Goal: Obtain resource: Download file/media

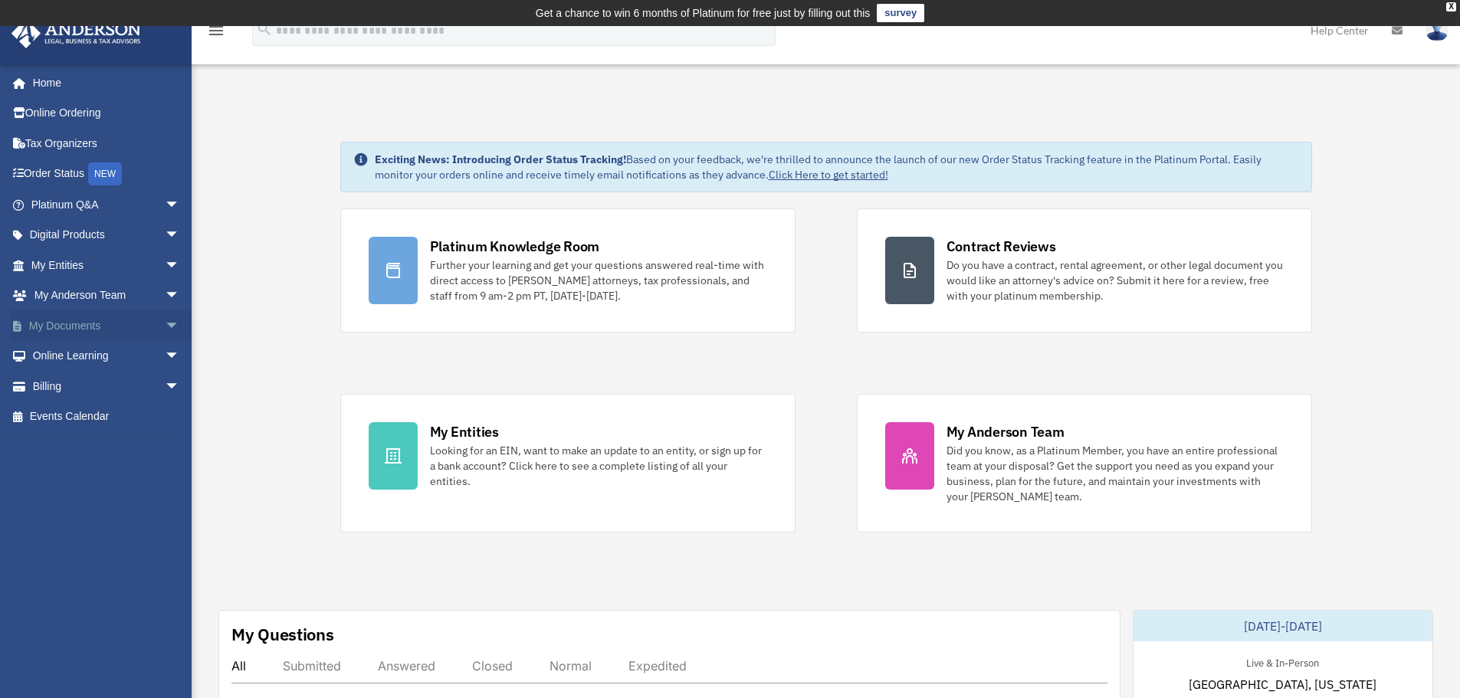
click at [60, 332] on link "My Documents arrow_drop_down" at bounding box center [107, 325] width 192 height 31
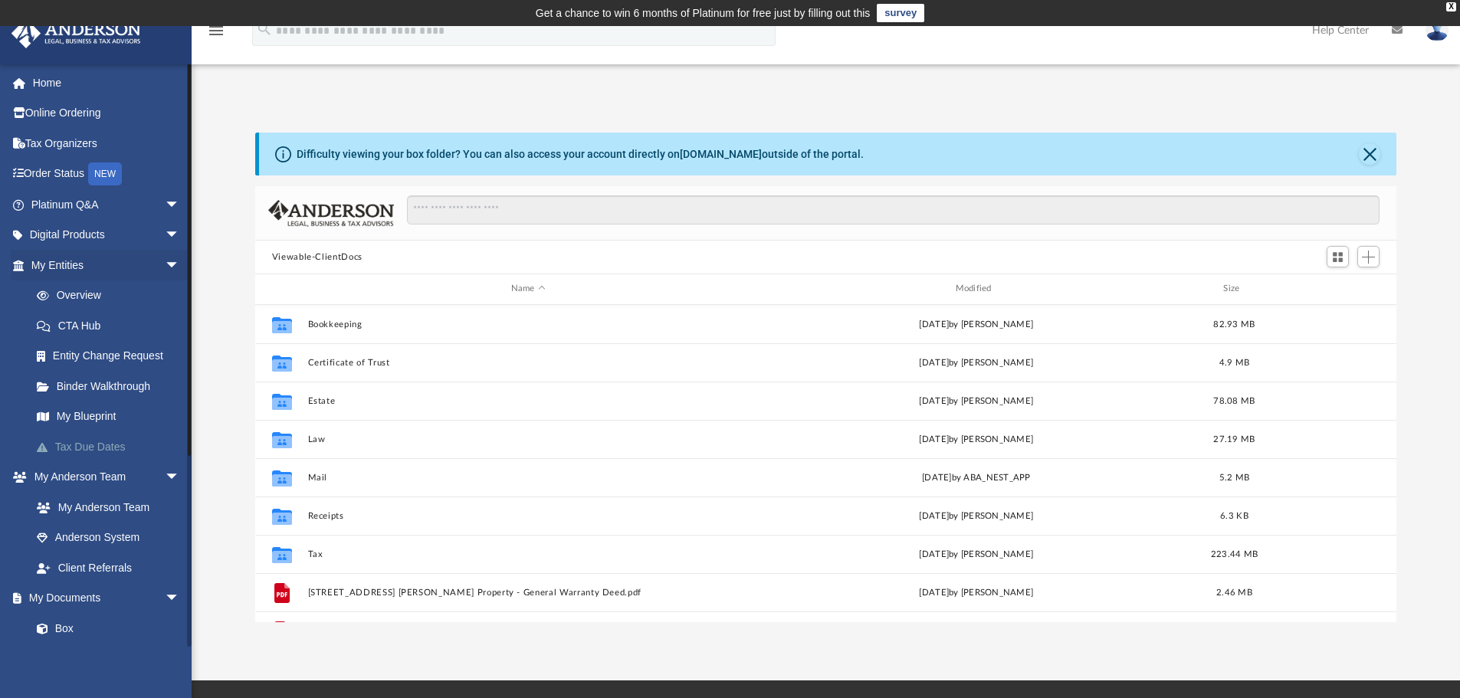
scroll to position [337, 1130]
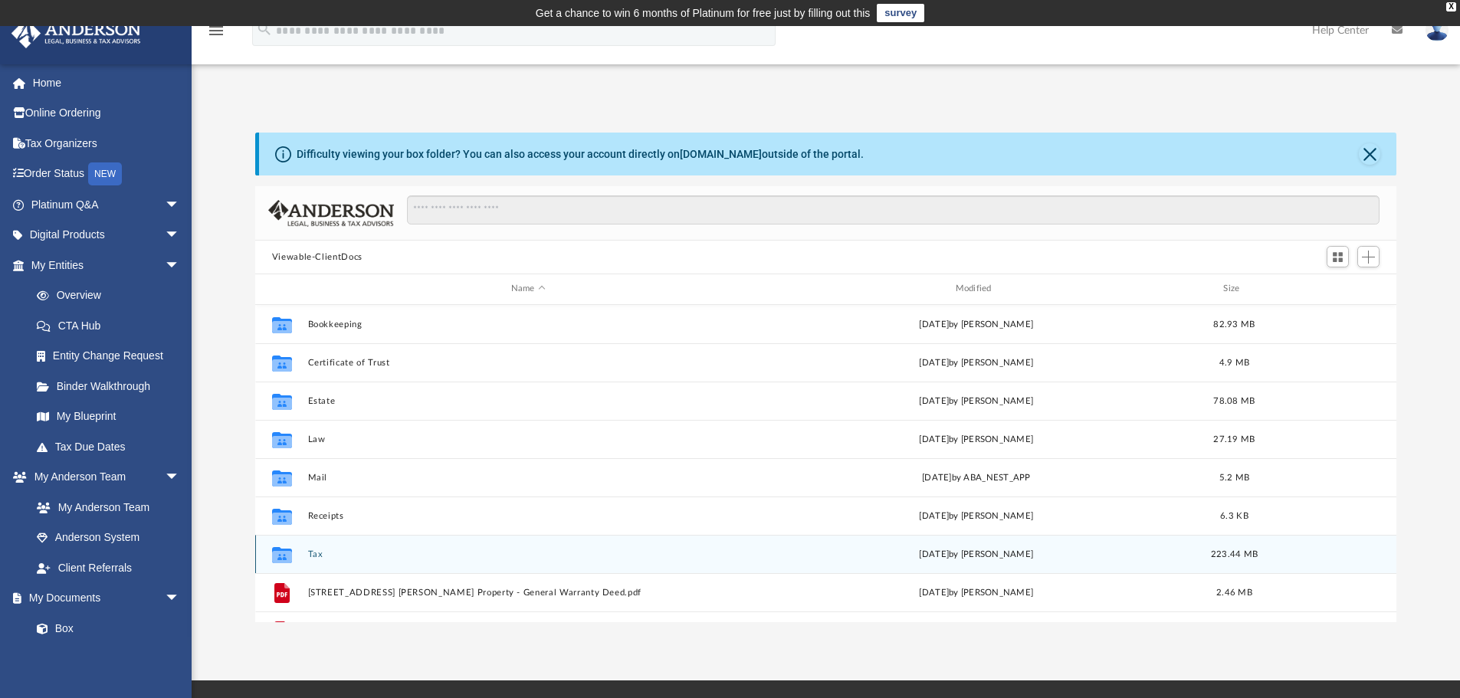
click at [316, 554] on button "Tax" at bounding box center [528, 555] width 442 height 10
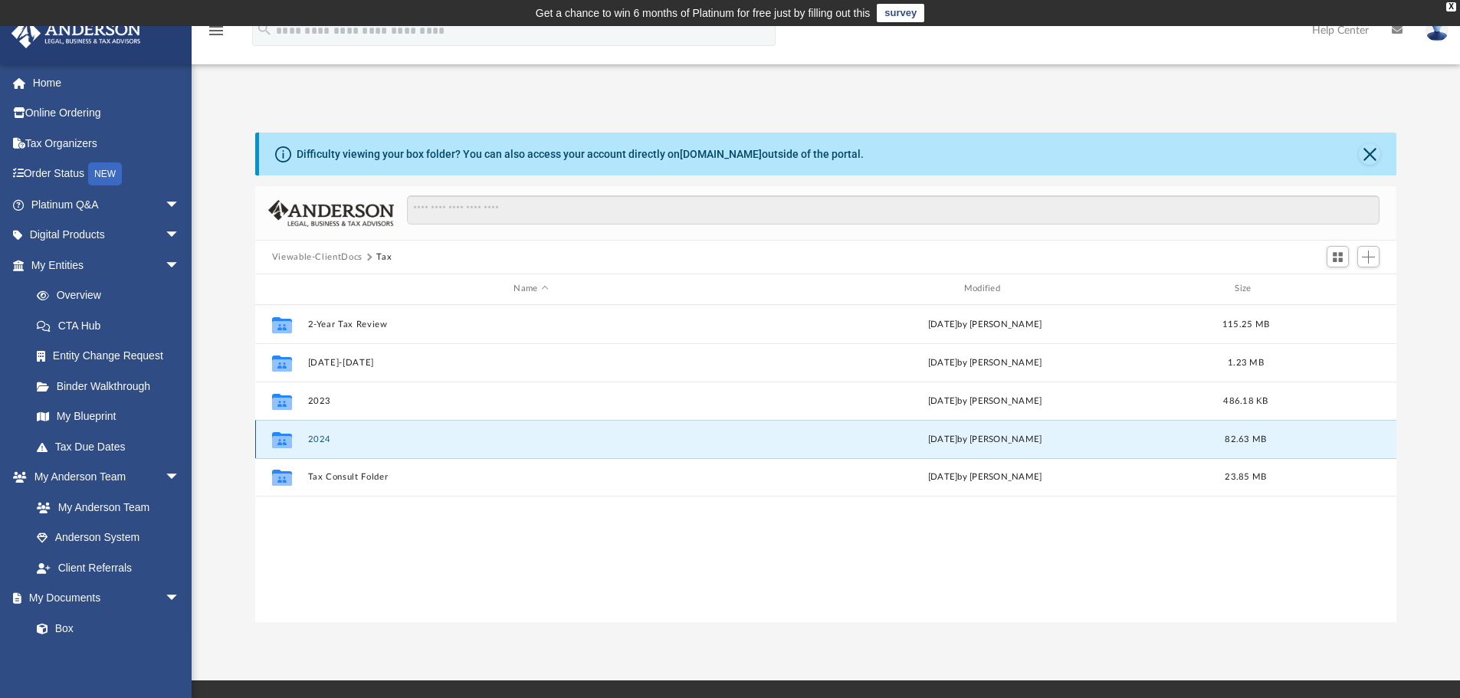
click at [310, 437] on button "2024" at bounding box center [530, 440] width 447 height 10
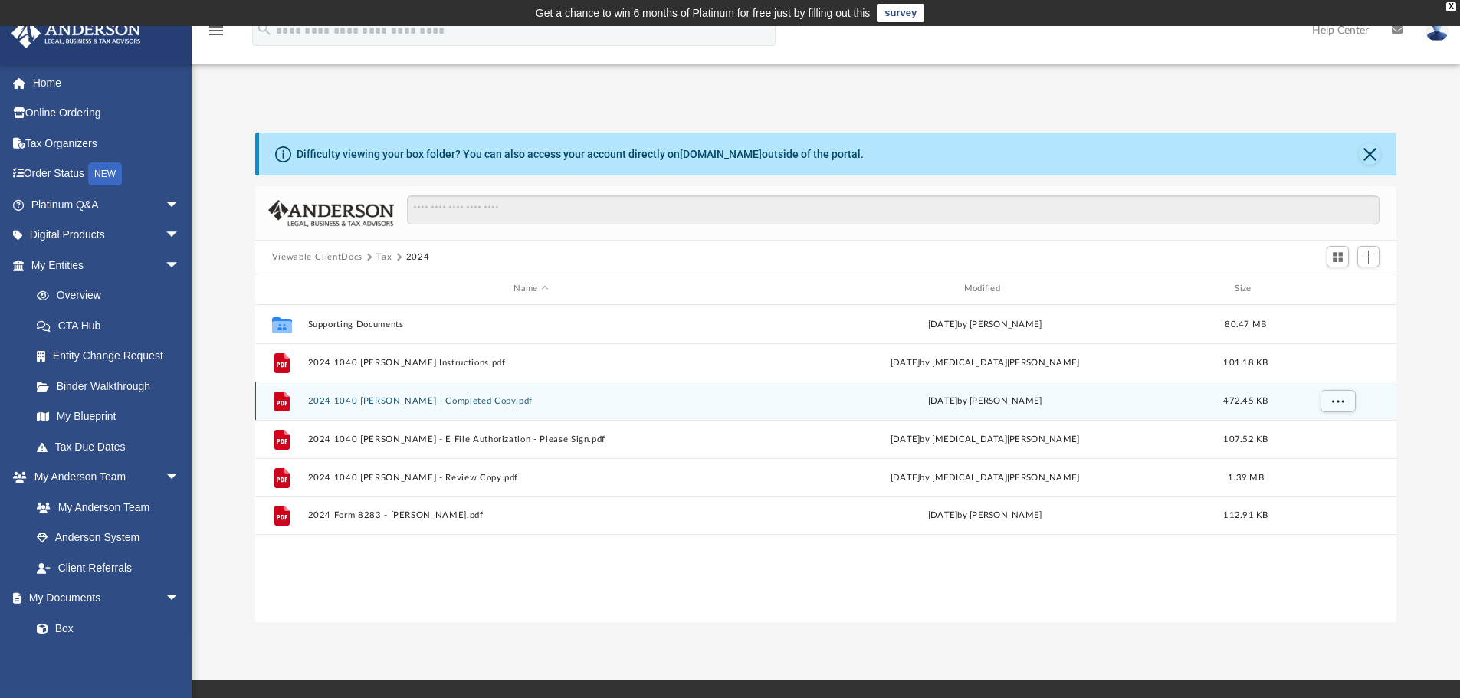
click at [393, 406] on button "2024 1040 [PERSON_NAME] - Completed Copy.pdf" at bounding box center [530, 401] width 447 height 10
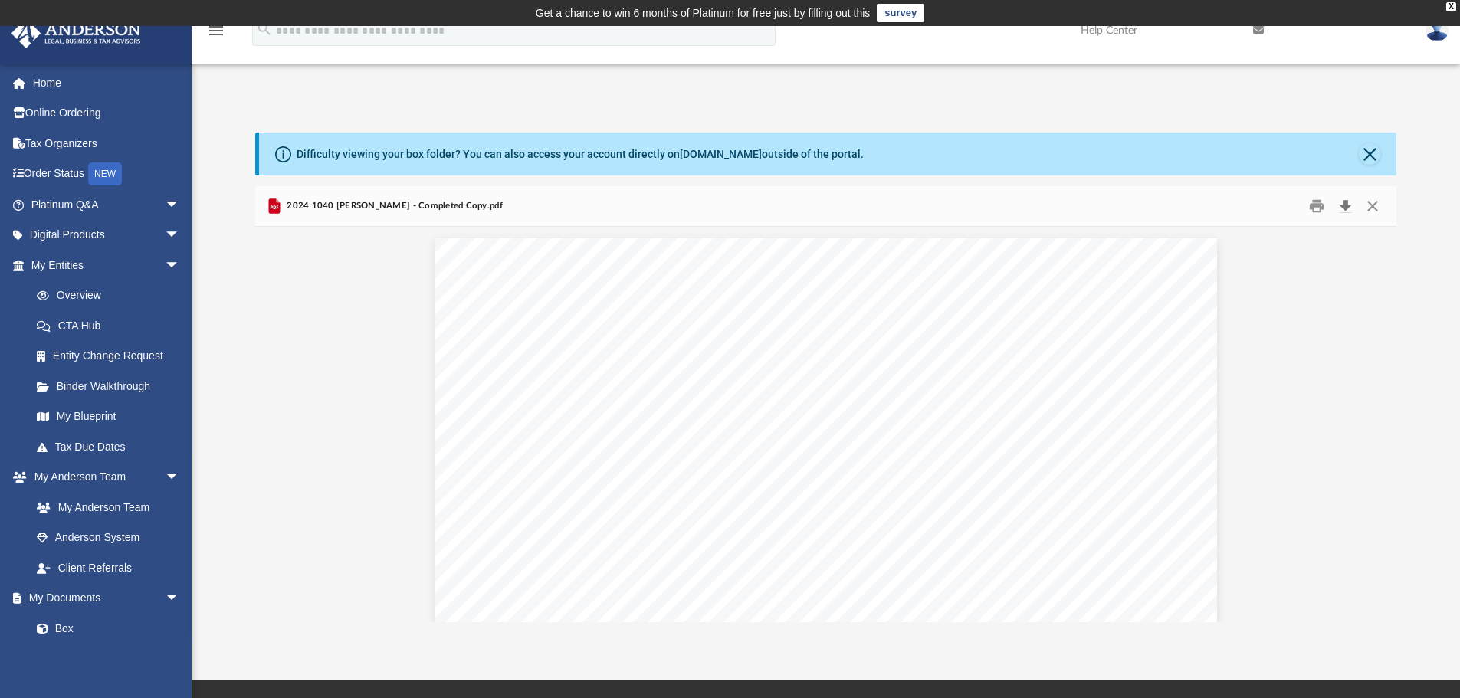
click at [1345, 211] on button "Download" at bounding box center [1346, 207] width 28 height 24
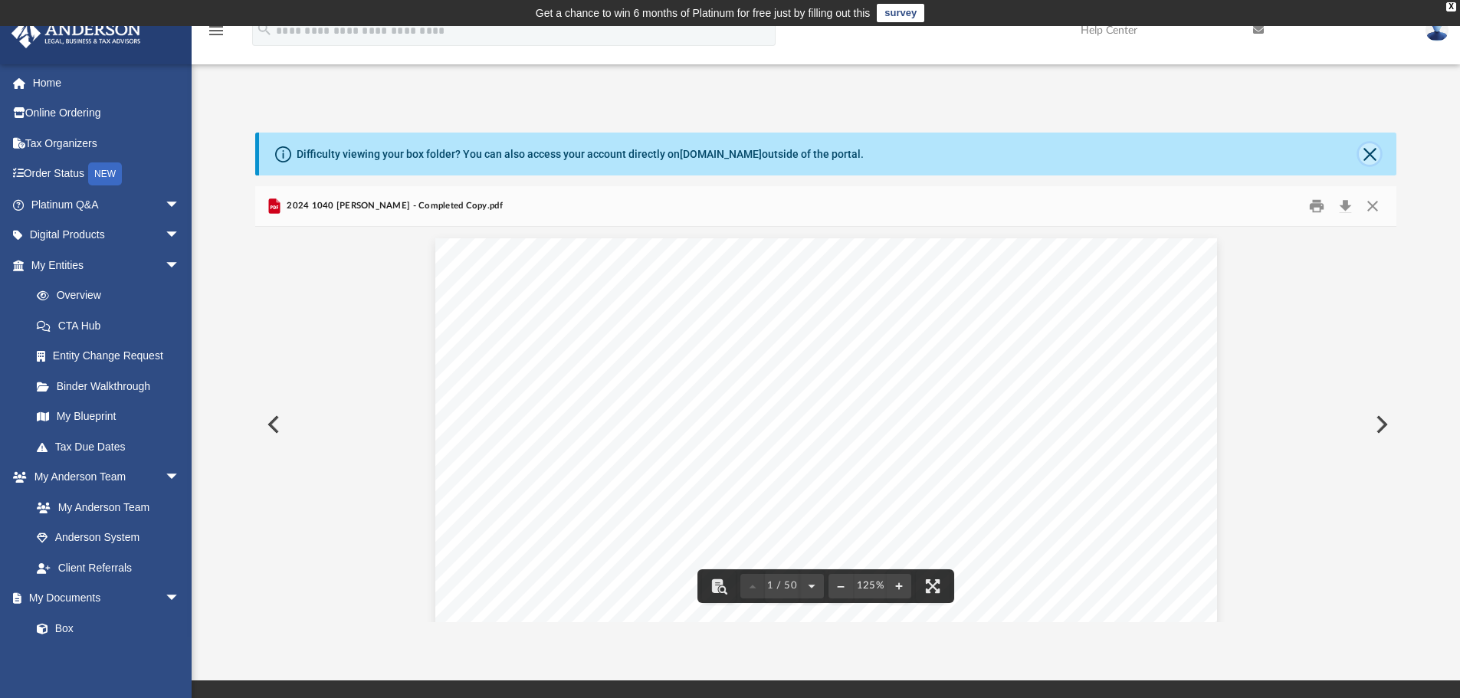
click at [1365, 149] on button "Close" at bounding box center [1369, 153] width 21 height 21
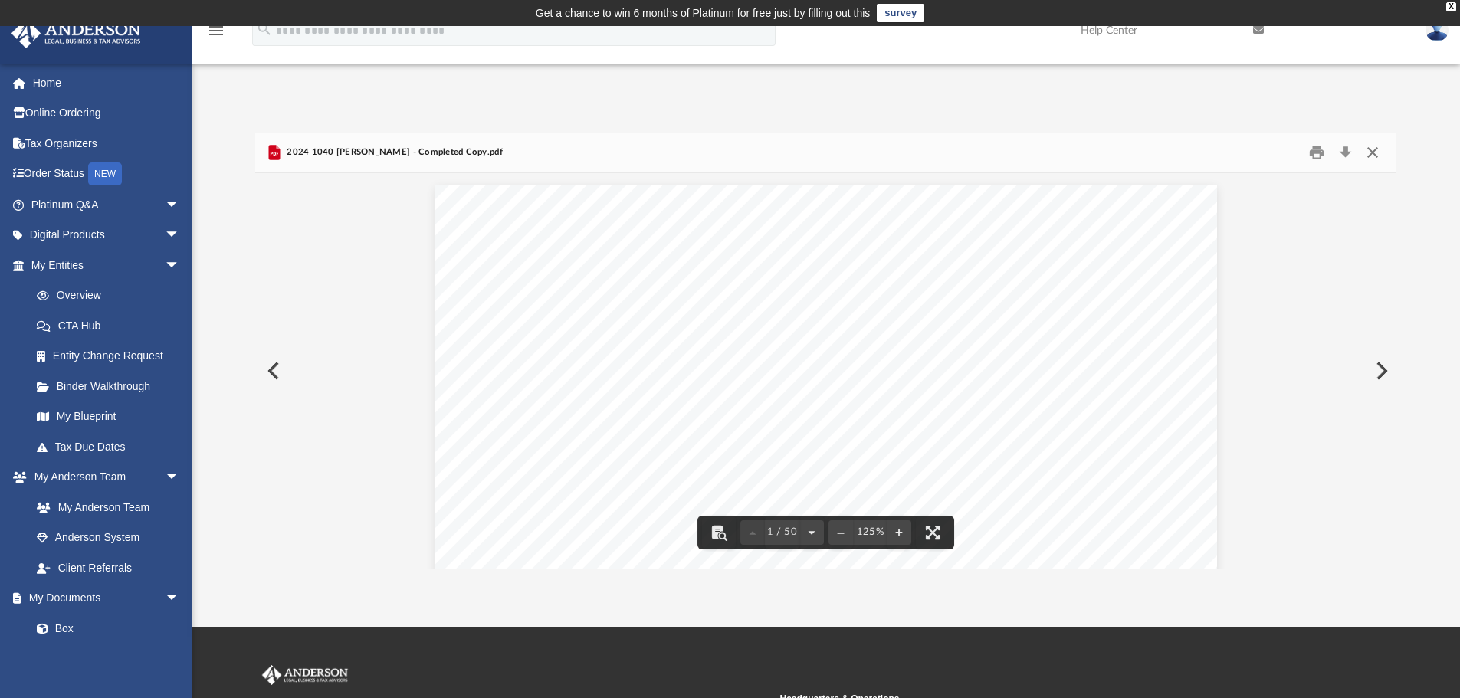
click at [1381, 150] on button "Close" at bounding box center [1373, 153] width 28 height 24
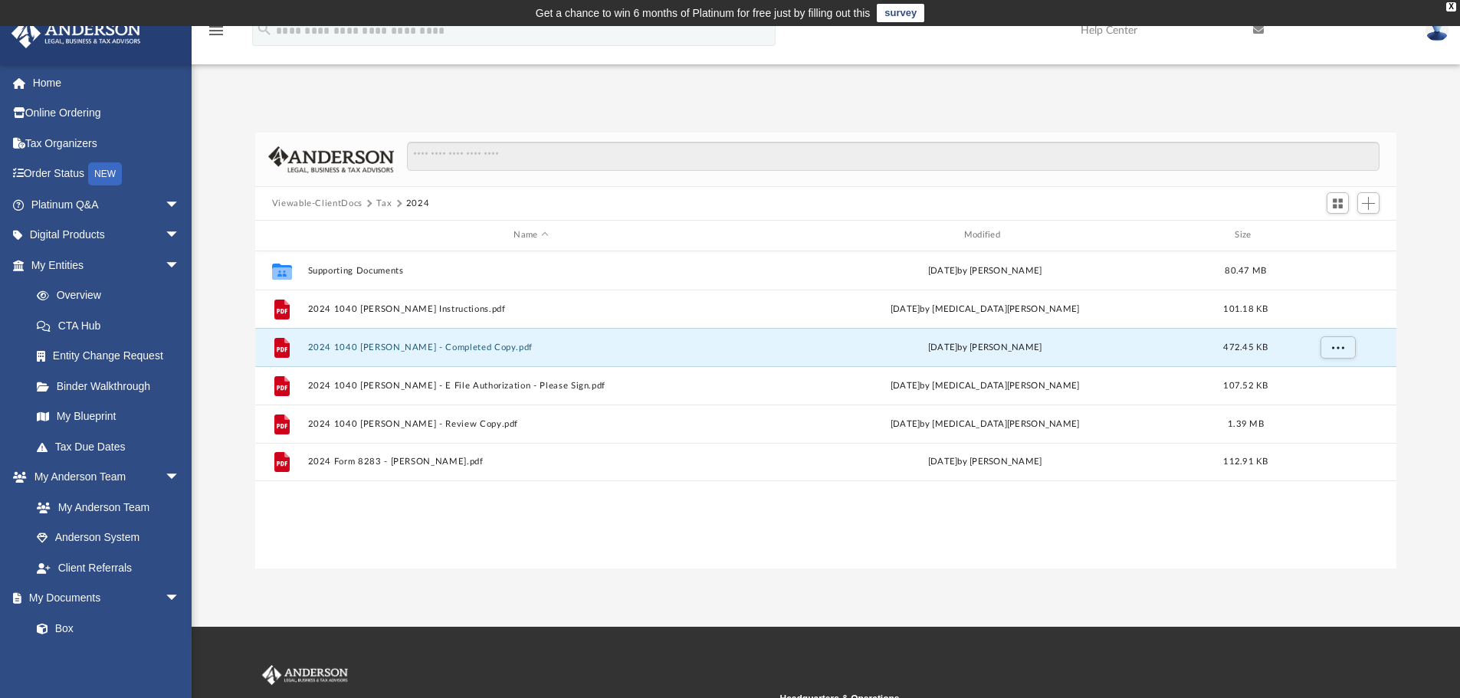
click at [387, 200] on button "Tax" at bounding box center [383, 204] width 15 height 14
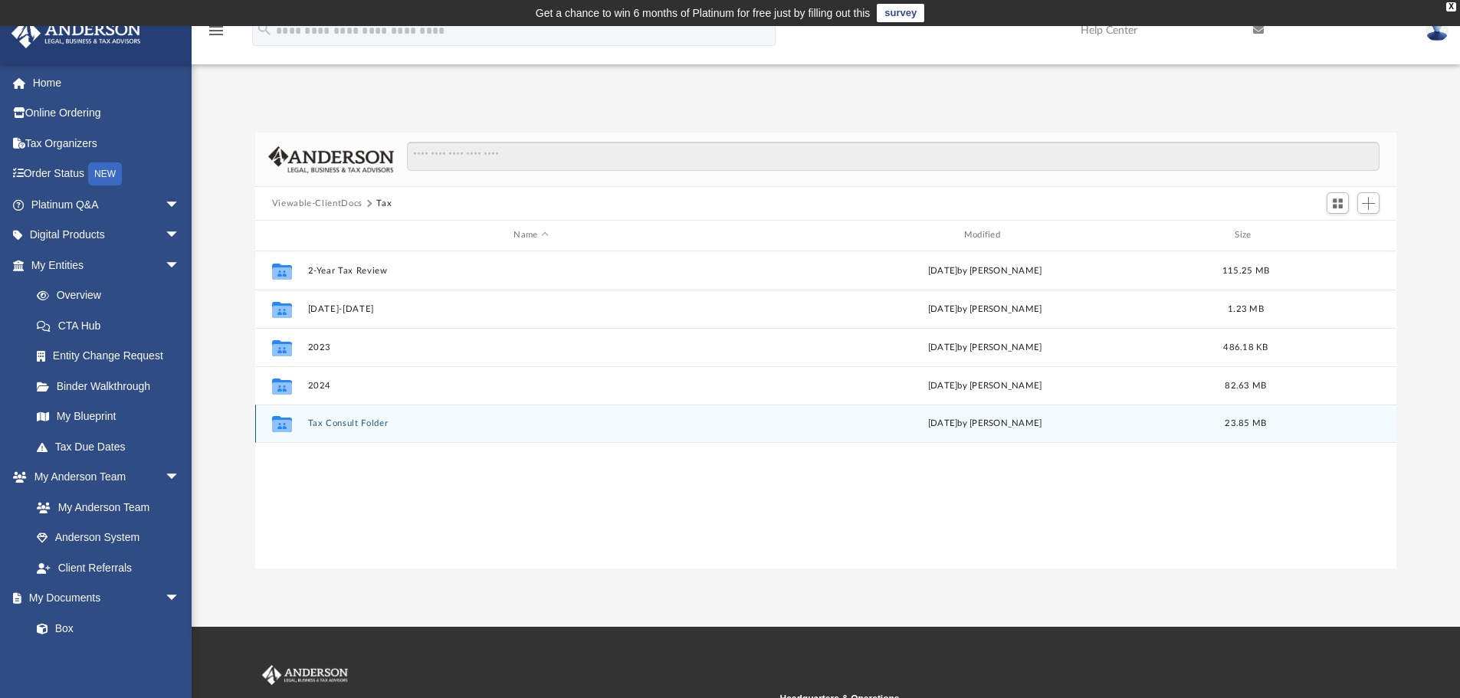
click at [372, 417] on div "Collaborated Folder Tax Consult Folder [DATE] by [PERSON_NAME] 23.85 MB" at bounding box center [826, 424] width 1142 height 38
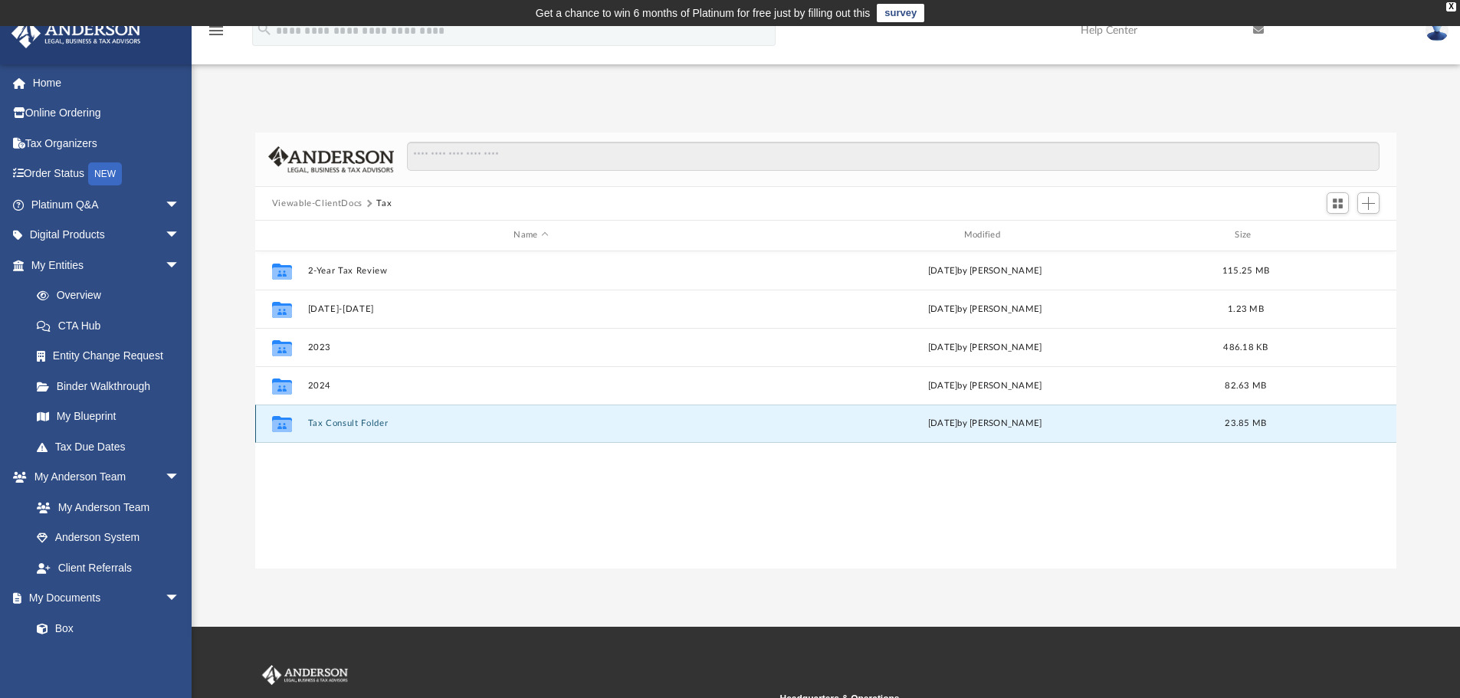
click at [371, 422] on button "Tax Consult Folder" at bounding box center [530, 424] width 447 height 10
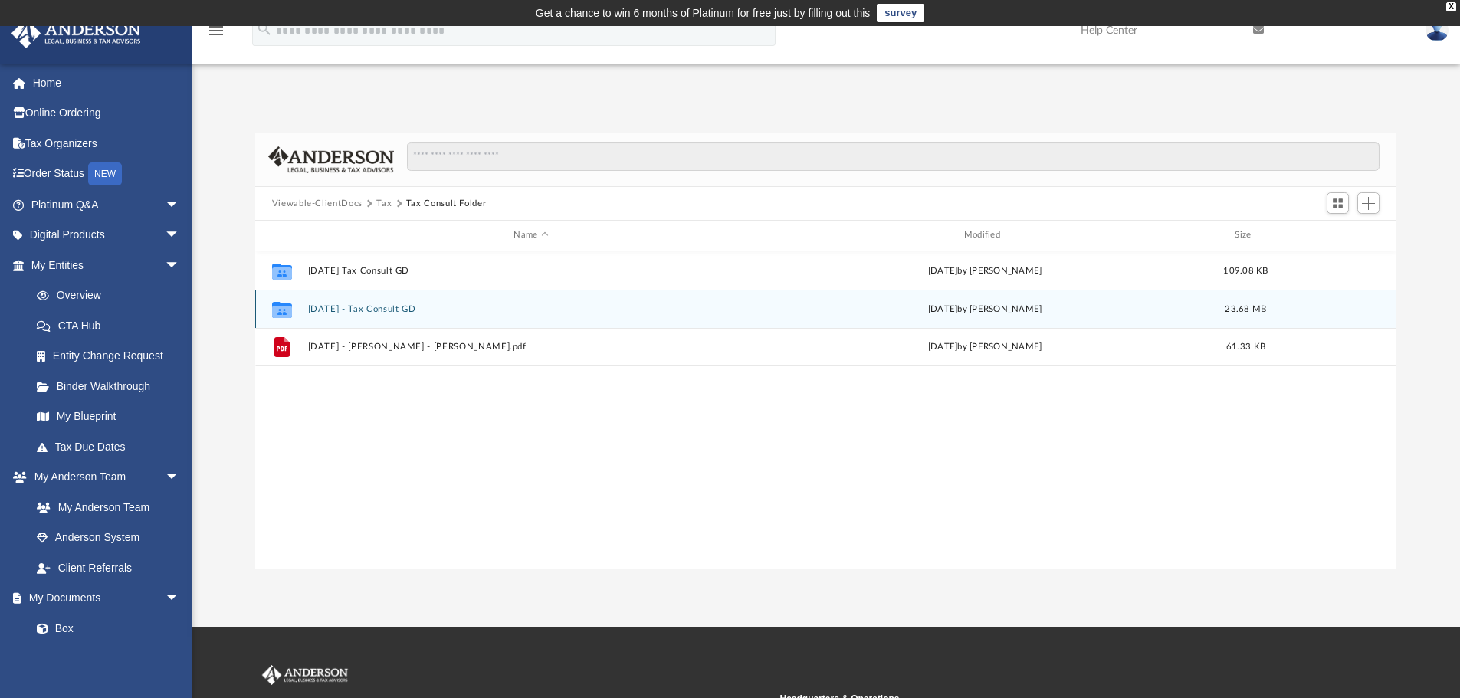
click at [344, 311] on button "[DATE] - Tax Consult GD" at bounding box center [530, 309] width 447 height 10
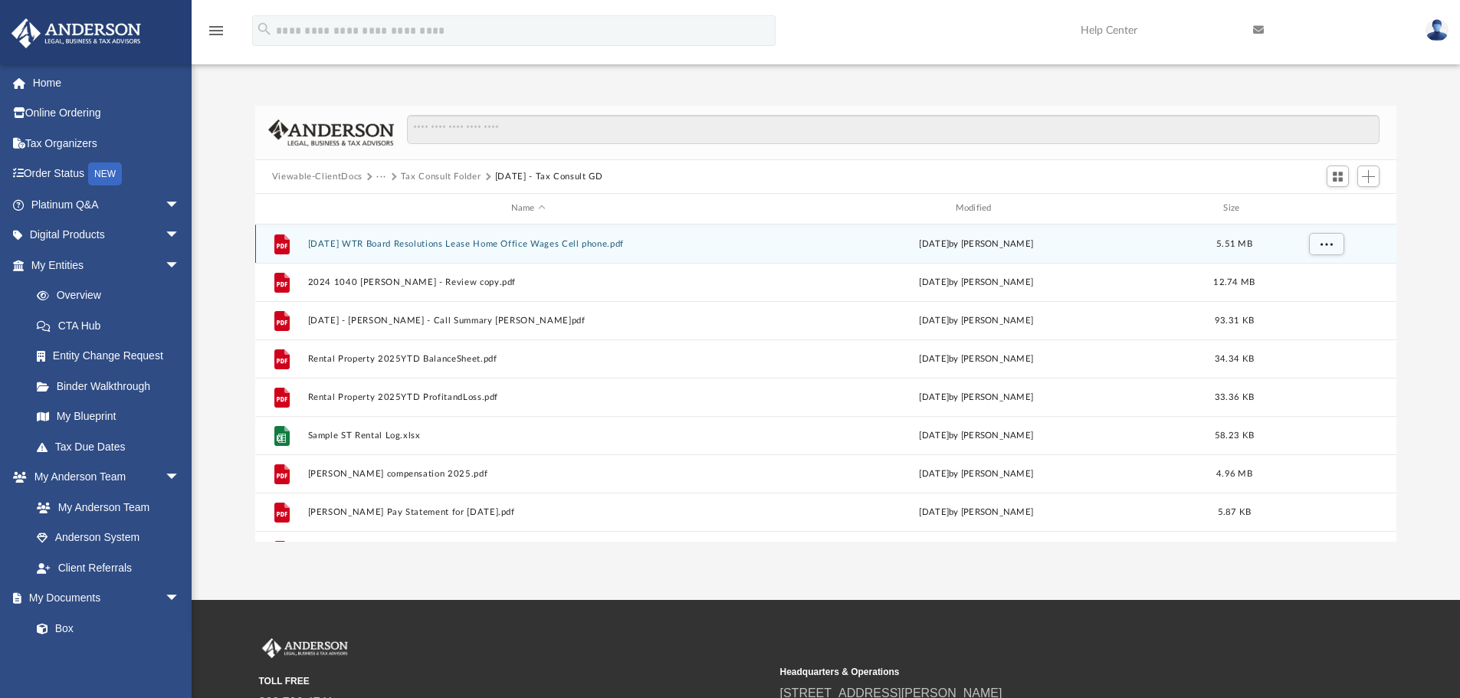
scroll to position [0, 0]
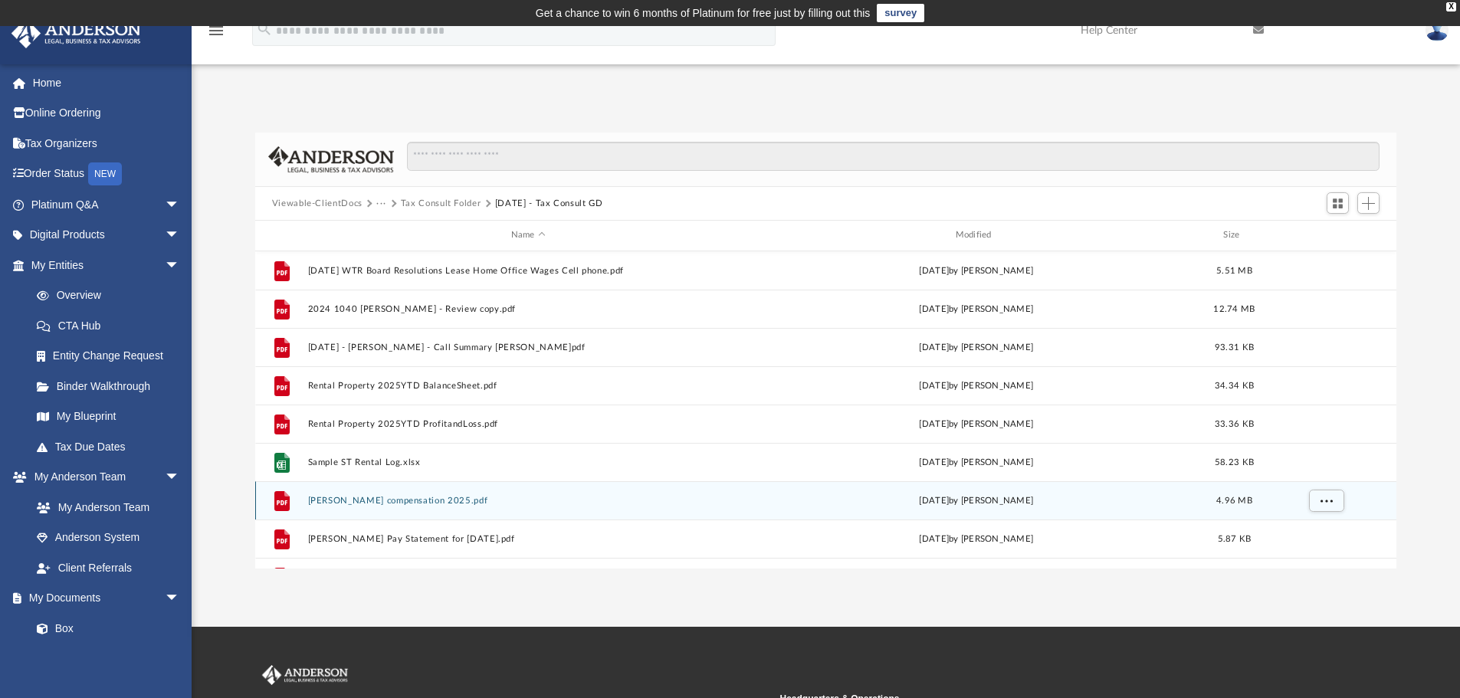
click at [427, 502] on button "[PERSON_NAME] compensation 2025.pdf" at bounding box center [528, 501] width 442 height 10
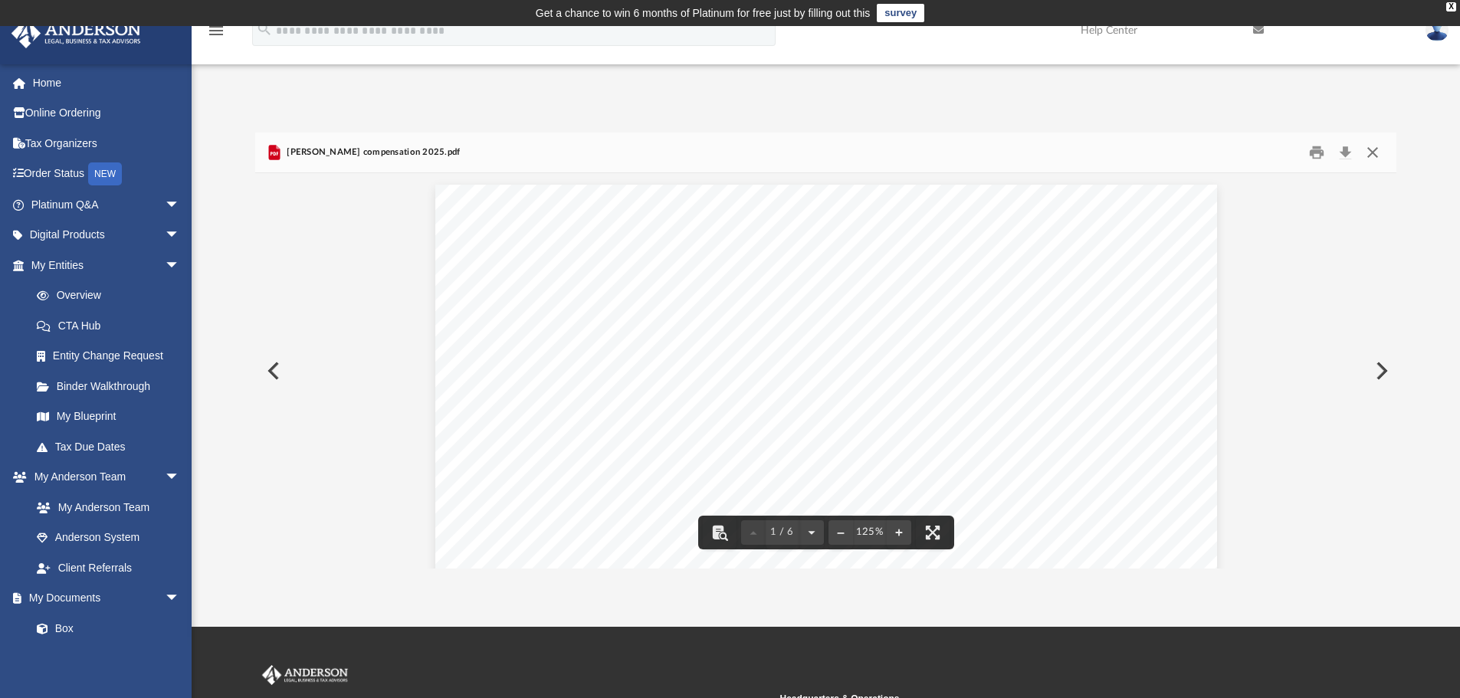
click at [1372, 149] on button "Close" at bounding box center [1373, 153] width 28 height 24
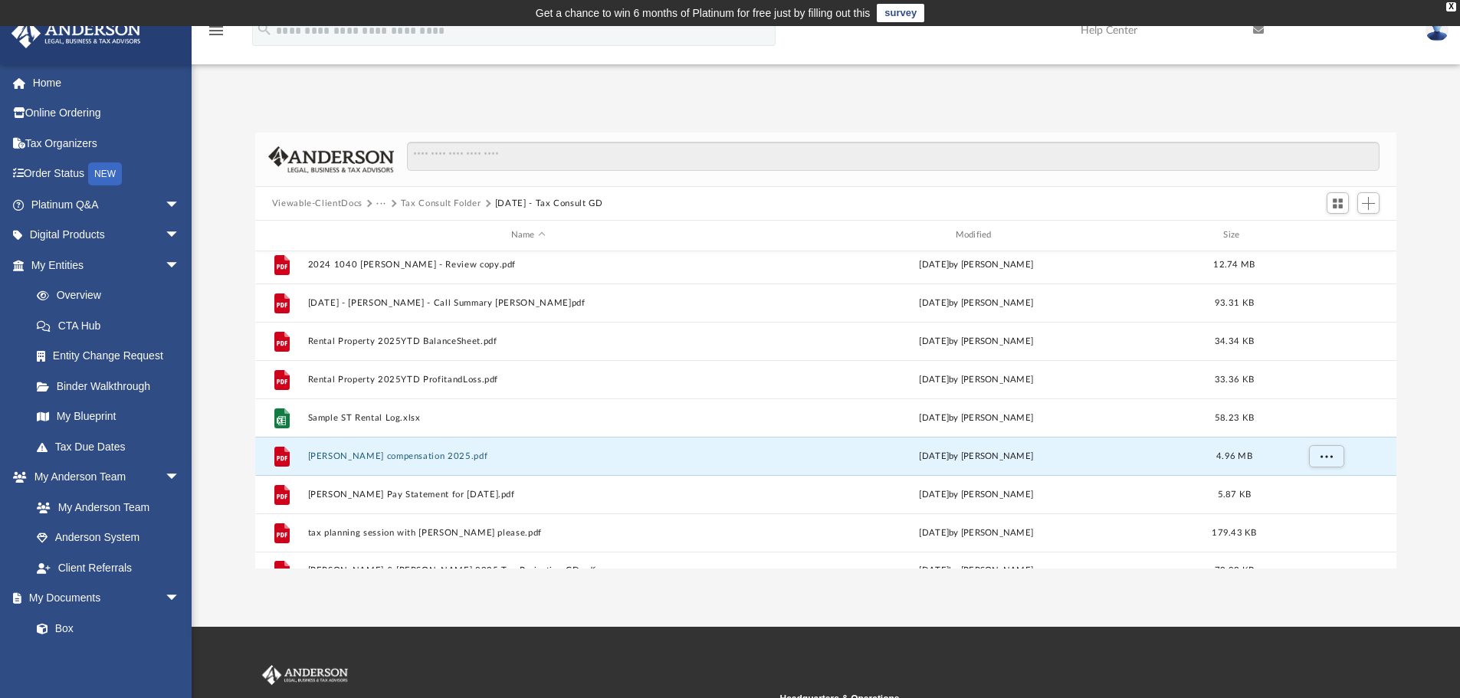
scroll to position [66, 0]
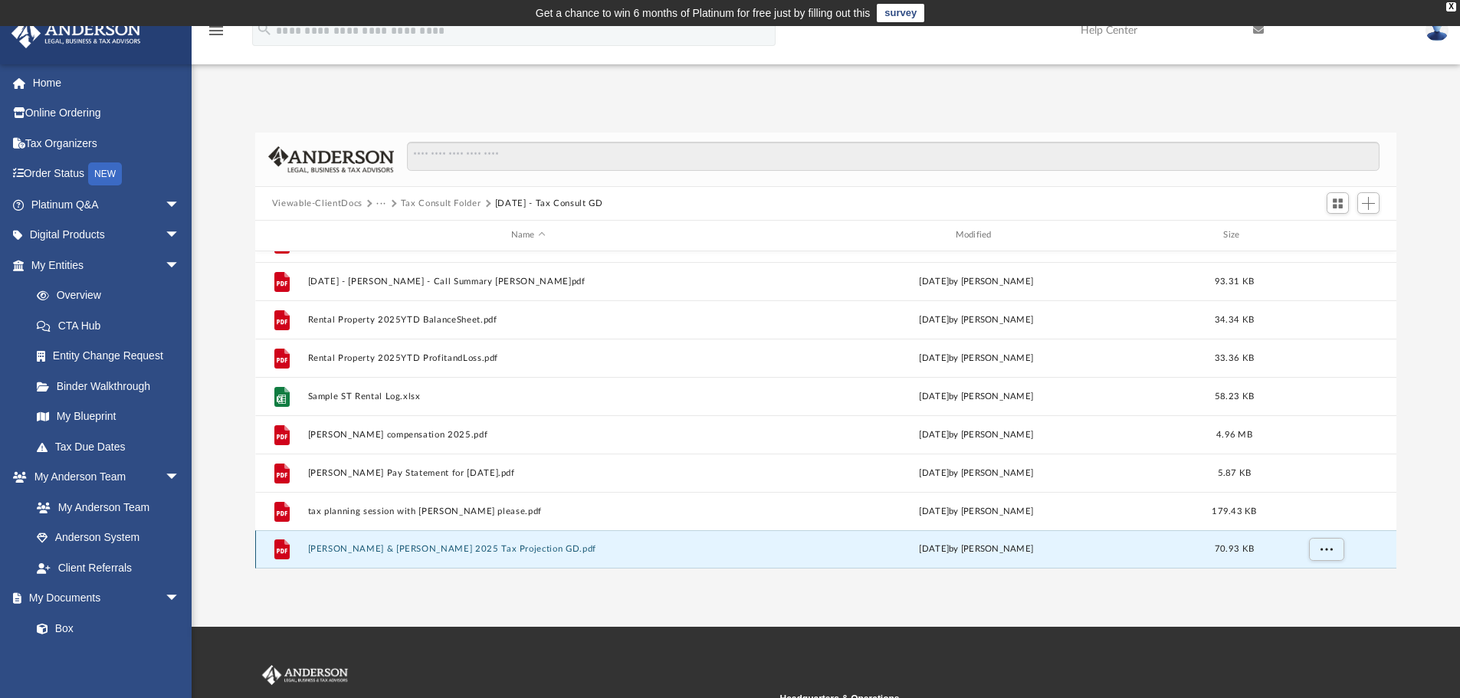
click at [501, 552] on button "[PERSON_NAME] & [PERSON_NAME] 2025 Tax Projection GD.pdf" at bounding box center [528, 549] width 442 height 10
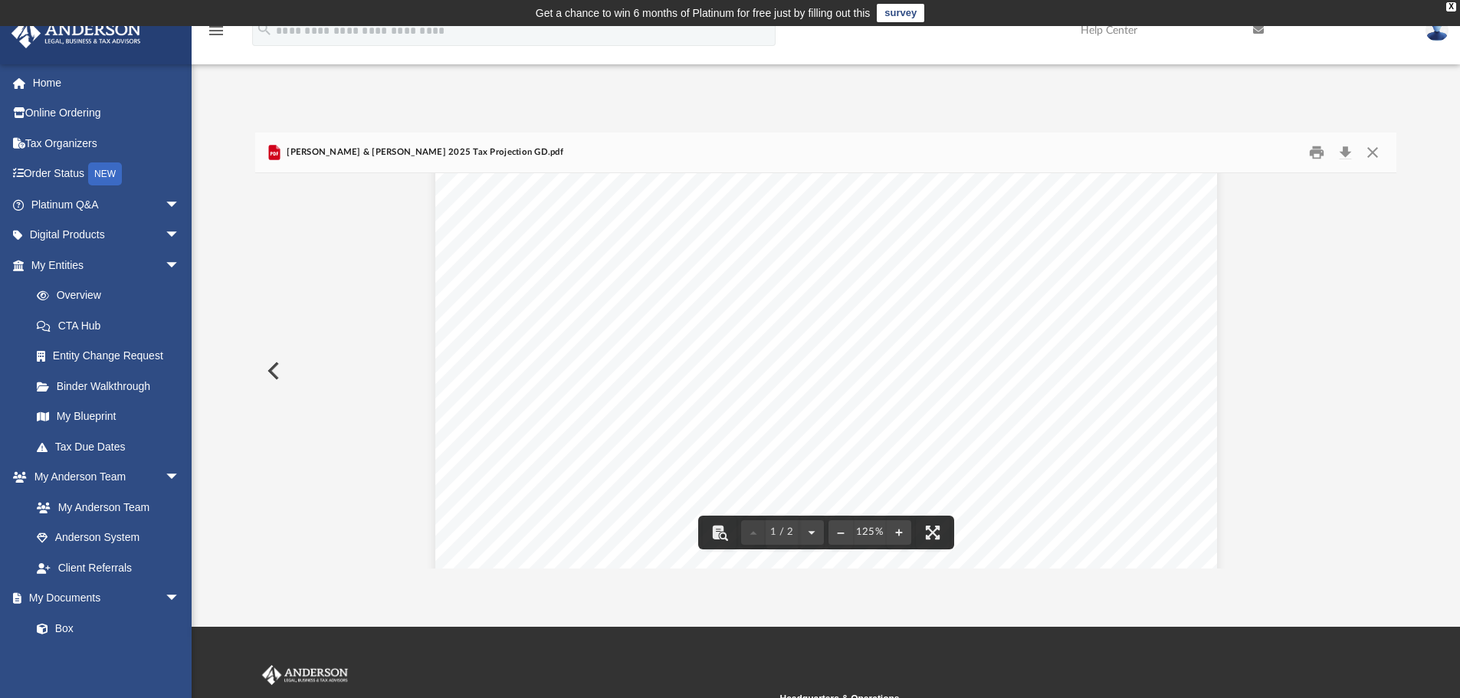
scroll to position [383, 0]
click at [1318, 152] on button "Print" at bounding box center [1317, 153] width 31 height 24
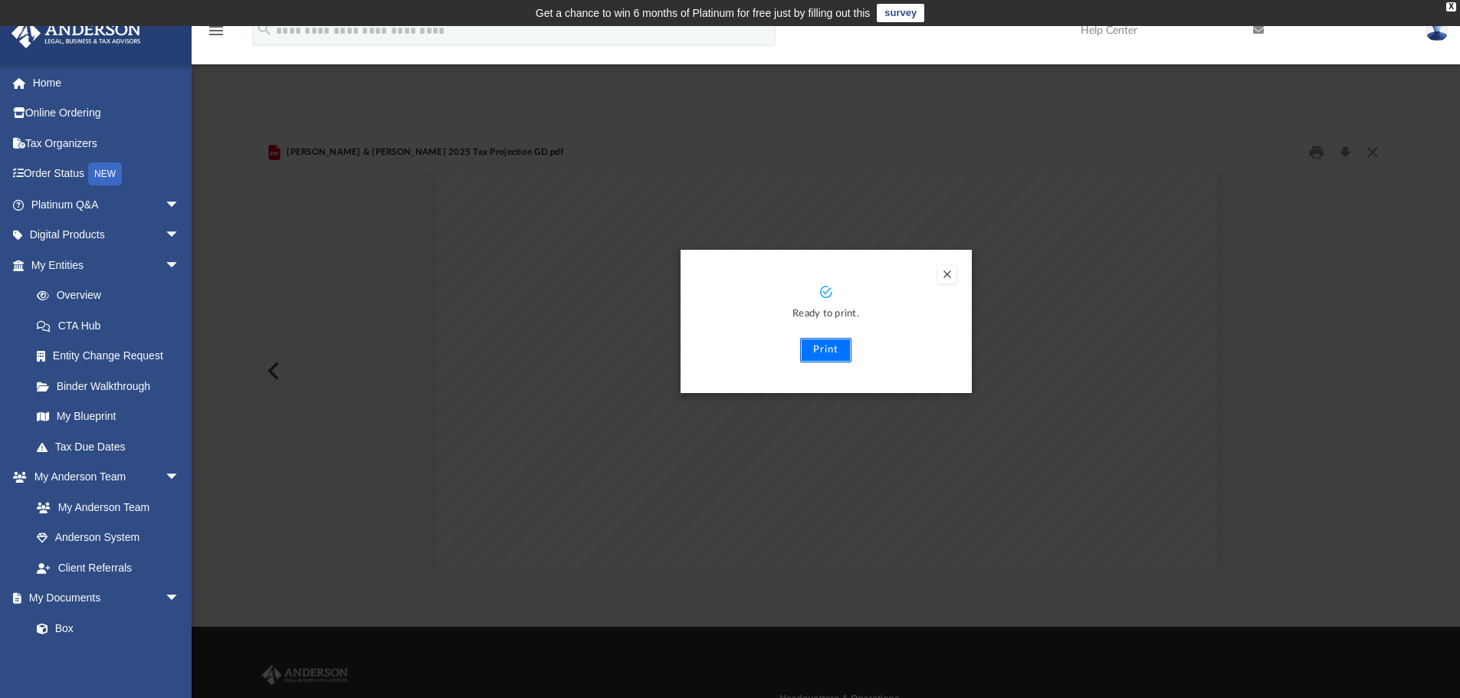
click at [827, 350] on button "Print" at bounding box center [825, 350] width 51 height 25
